Goal: Task Accomplishment & Management: Manage account settings

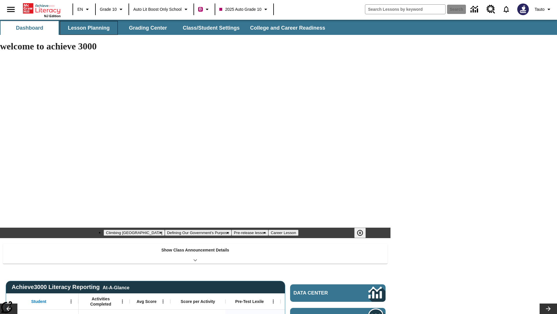
click at [89, 28] on button "Lesson Planning" at bounding box center [89, 28] width 58 height 14
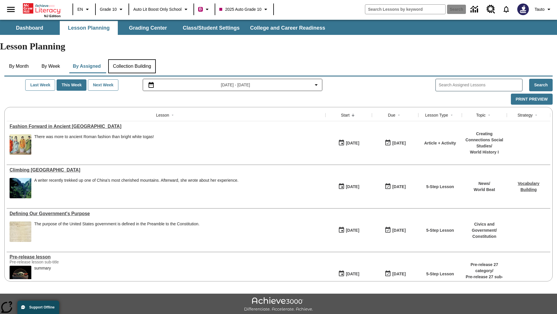
click at [134, 59] on button "Collection Building" at bounding box center [132, 66] width 48 height 14
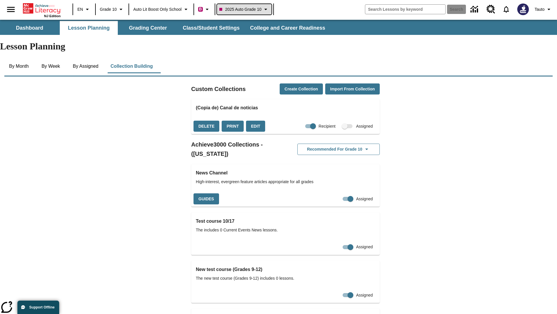
click at [249, 9] on span "2025 Auto Grade 10" at bounding box center [240, 9] width 42 height 6
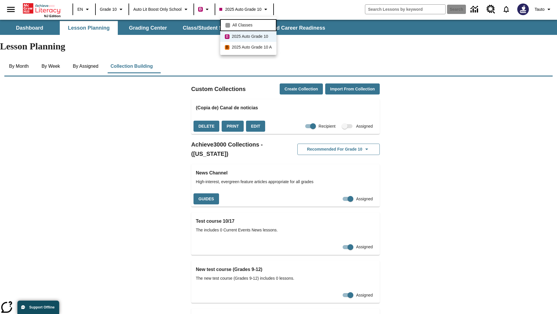
click at [249, 24] on span "All Classes" at bounding box center [243, 25] width 20 height 6
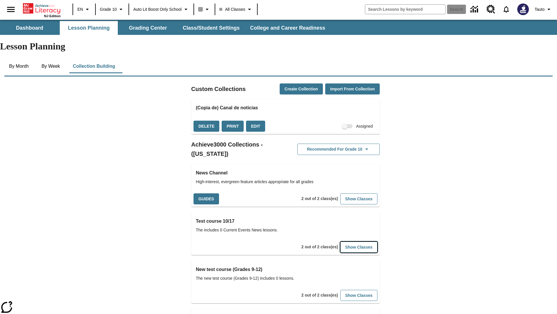
click at [350, 241] on button "Show Classes" at bounding box center [359, 246] width 37 height 11
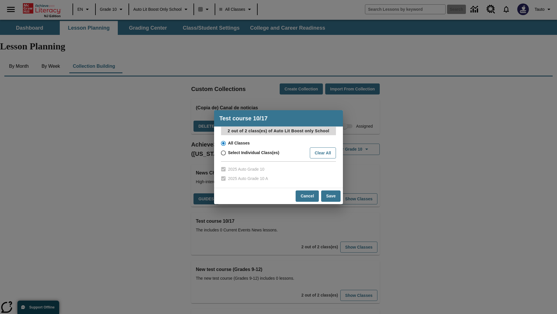
click at [223, 143] on input "All Classes" at bounding box center [223, 143] width 10 height 8
click at [308, 196] on button "Cancel" at bounding box center [307, 195] width 23 height 11
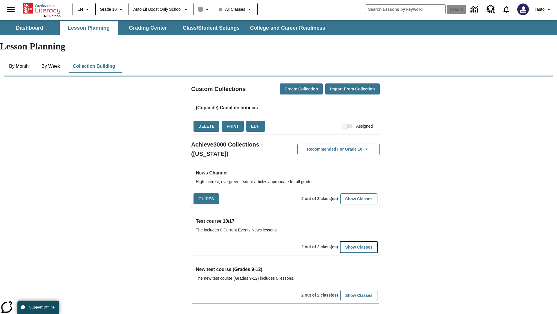
click at [350, 241] on button "Show Classes" at bounding box center [359, 246] width 37 height 11
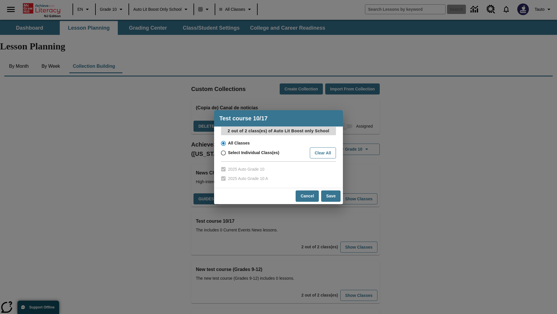
click at [223, 143] on input "All Classes" at bounding box center [223, 143] width 10 height 8
click at [331, 196] on button "Save" at bounding box center [330, 195] width 19 height 11
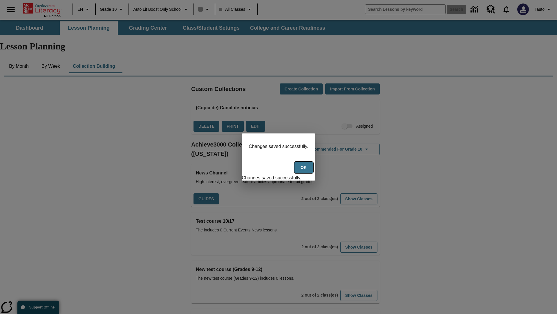
click at [305, 170] on button "Ok" at bounding box center [304, 167] width 19 height 11
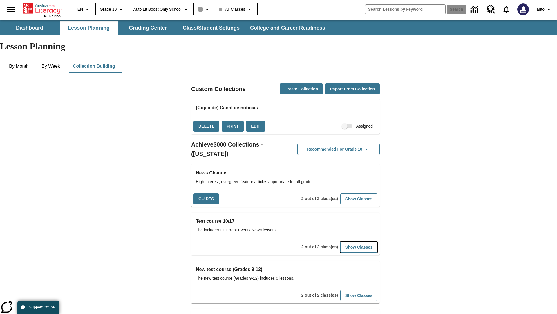
click at [350, 241] on button "Show Classes" at bounding box center [359, 246] width 37 height 11
